Goal: Task Accomplishment & Management: Manage account settings

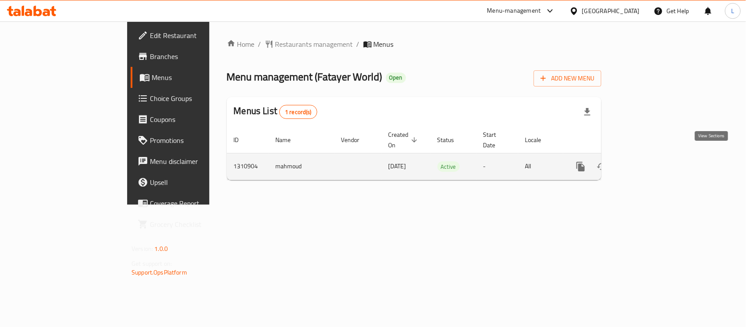
click at [649, 161] on icon "enhanced table" at bounding box center [644, 166] width 10 height 10
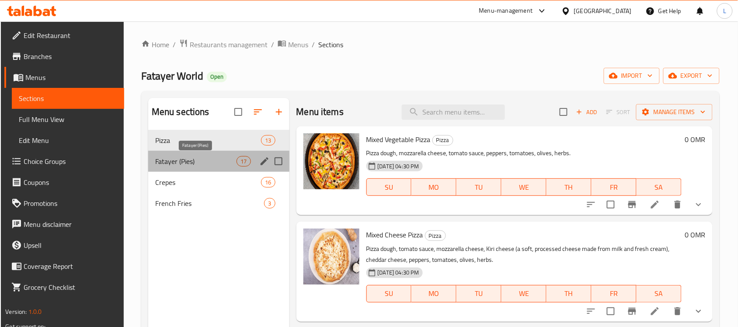
click at [208, 157] on span "Fatayer (Pies)" at bounding box center [195, 161] width 81 height 10
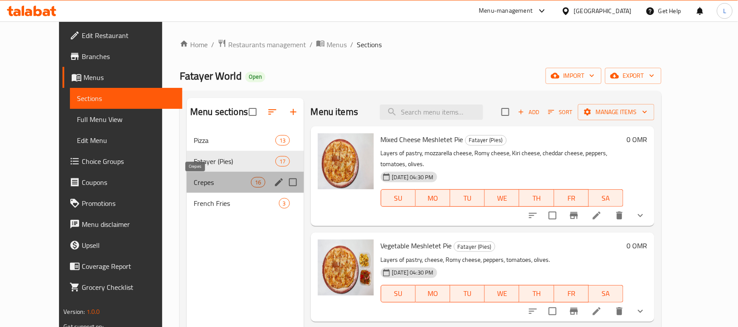
click at [199, 185] on span "Crepes" at bounding box center [222, 182] width 57 height 10
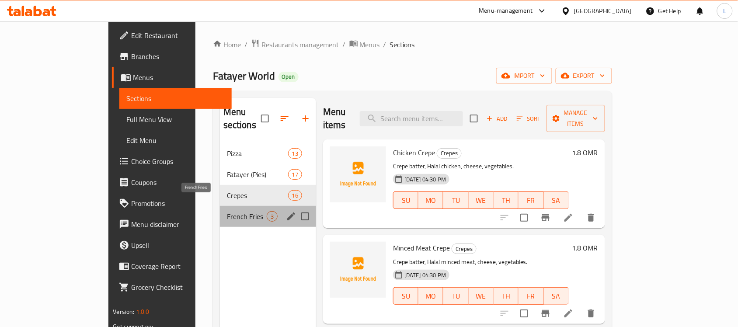
click at [227, 211] on span "French Fries" at bounding box center [247, 216] width 40 height 10
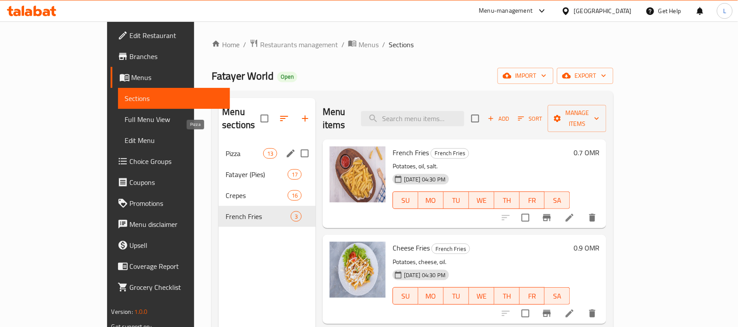
click at [226, 148] on span "Pizza" at bounding box center [244, 153] width 37 height 10
